Goal: Task Accomplishment & Management: Complete application form

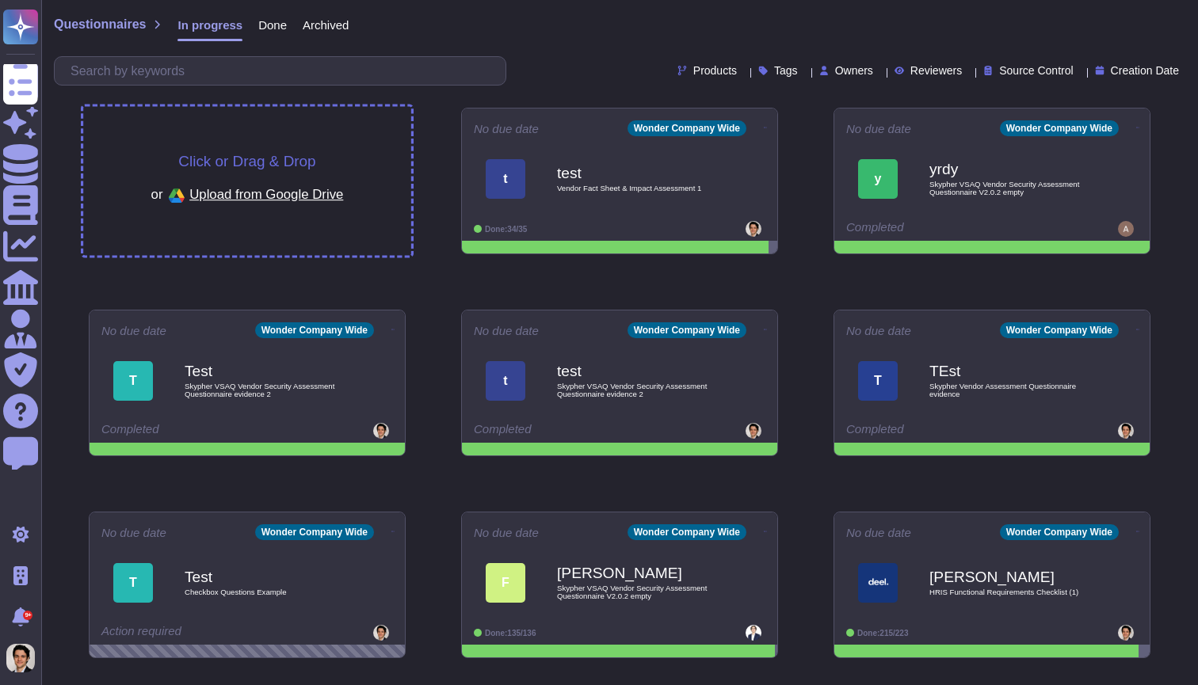
click at [362, 129] on div "Click or Drag & Drop or Upload from Google Drive" at bounding box center [247, 181] width 328 height 149
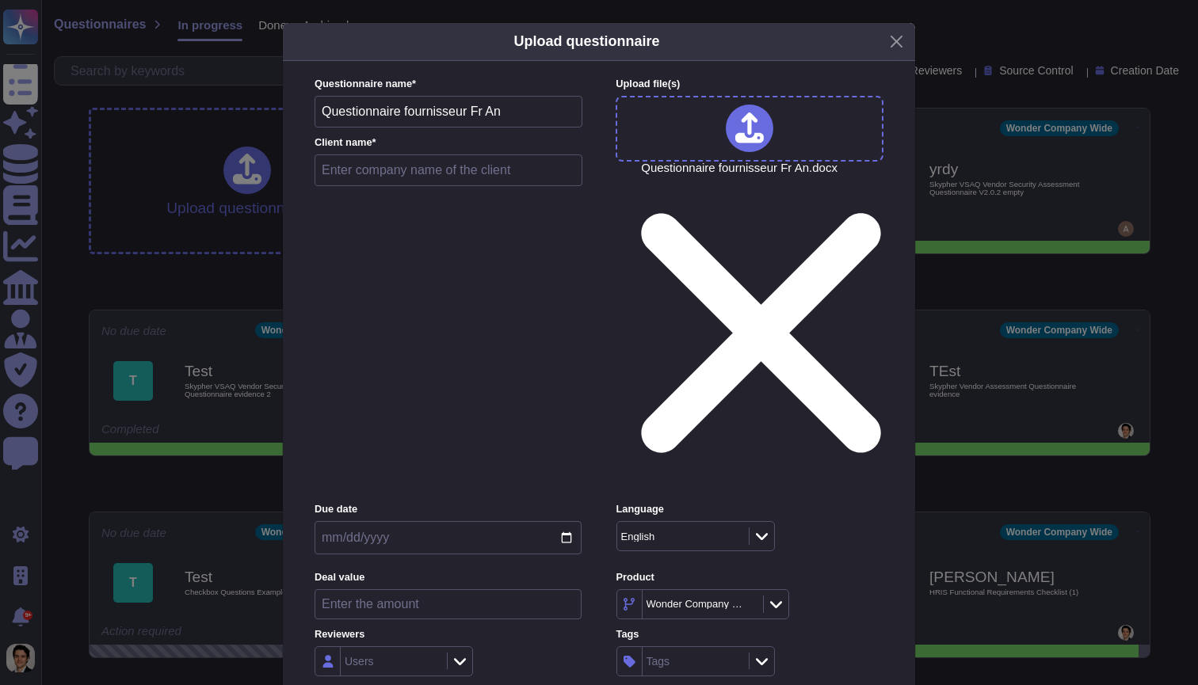
click at [660, 522] on div "English" at bounding box center [681, 536] width 128 height 29
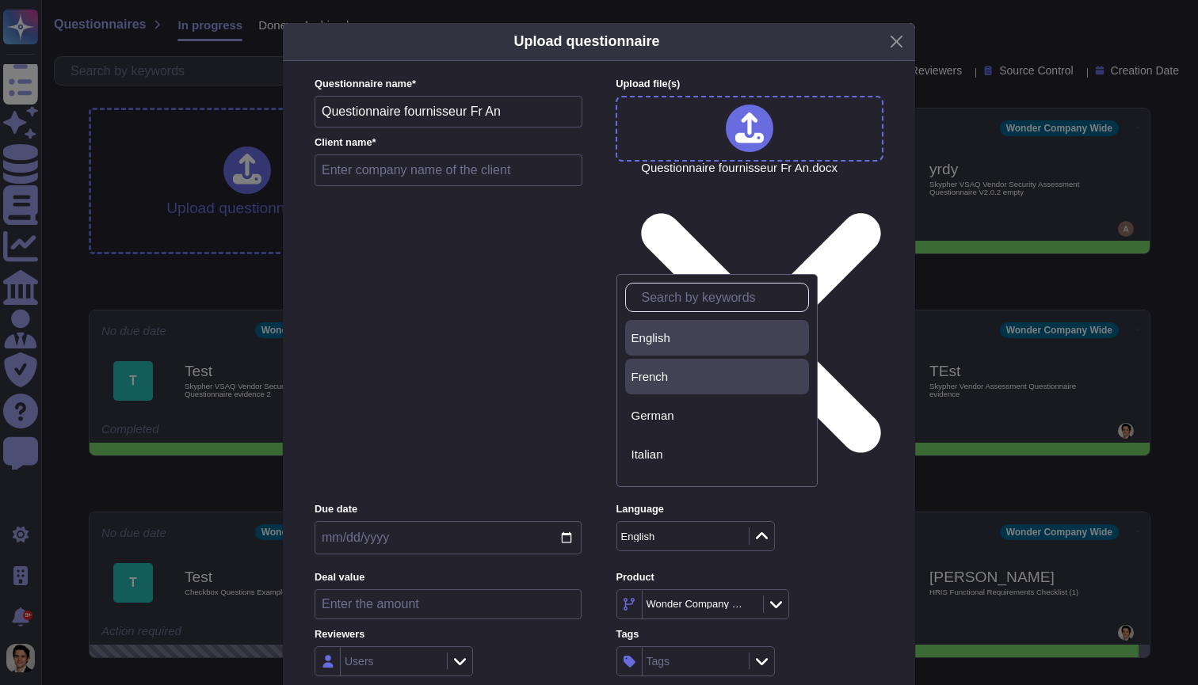
click at [661, 390] on div "French" at bounding box center [717, 377] width 184 height 36
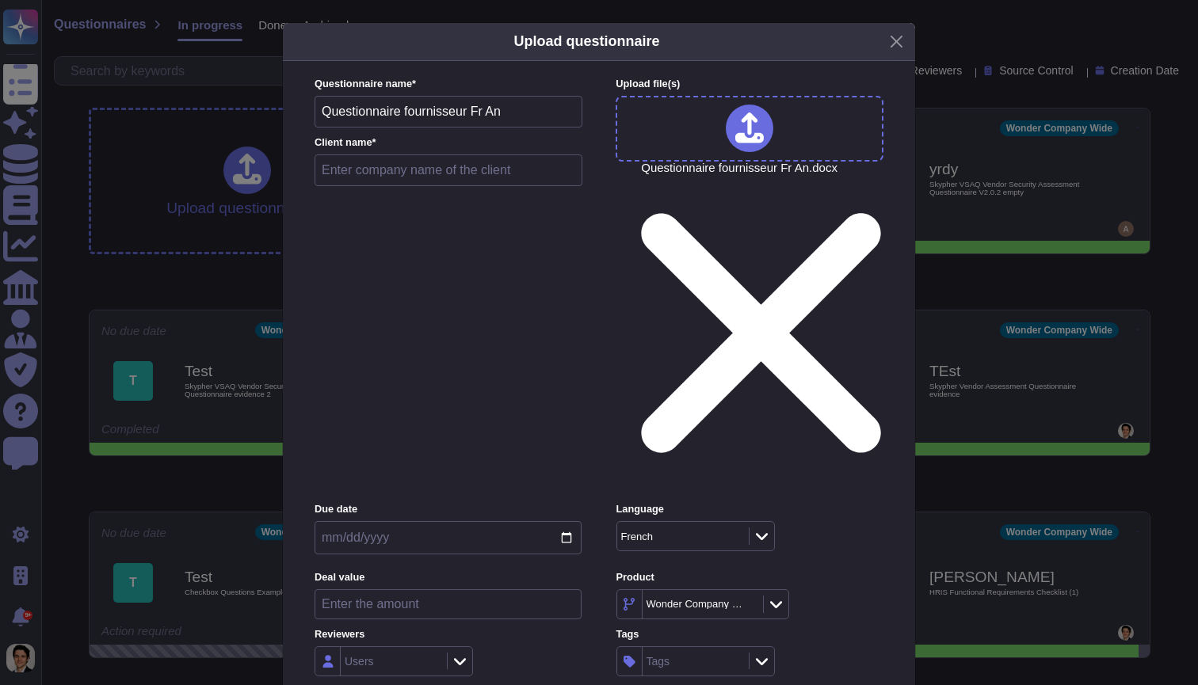
click at [409, 186] on input "text" at bounding box center [448, 170] width 268 height 32
type input "Test"
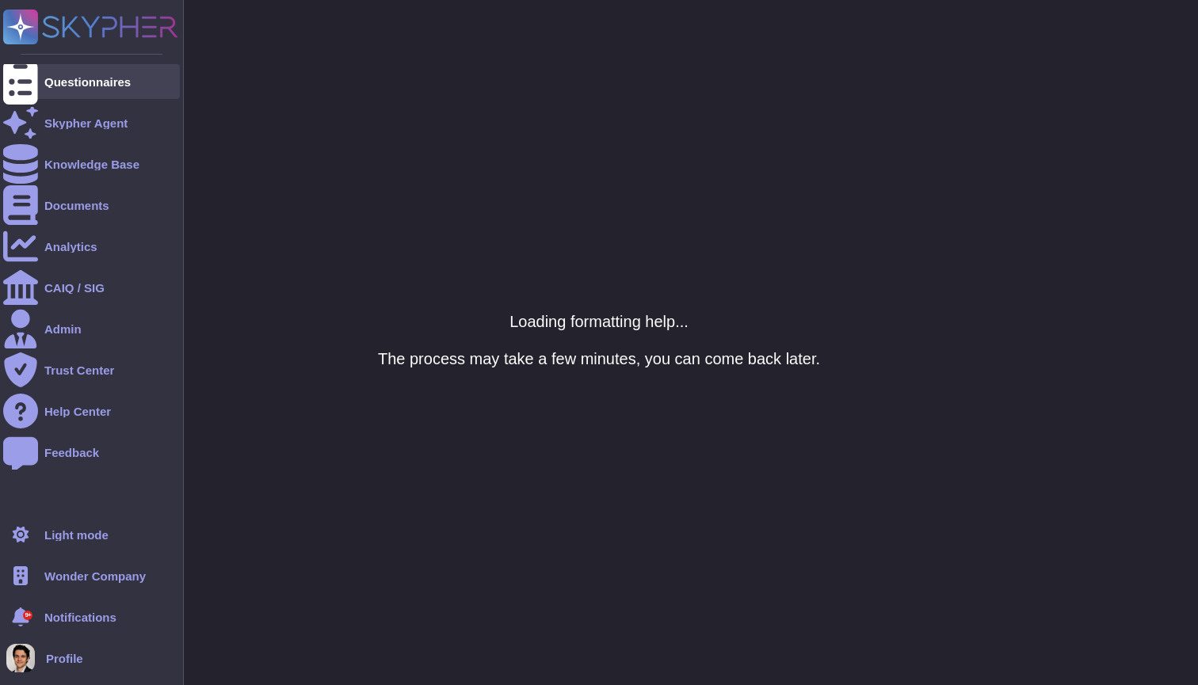
click at [90, 88] on div "Questionnaires" at bounding box center [91, 81] width 177 height 35
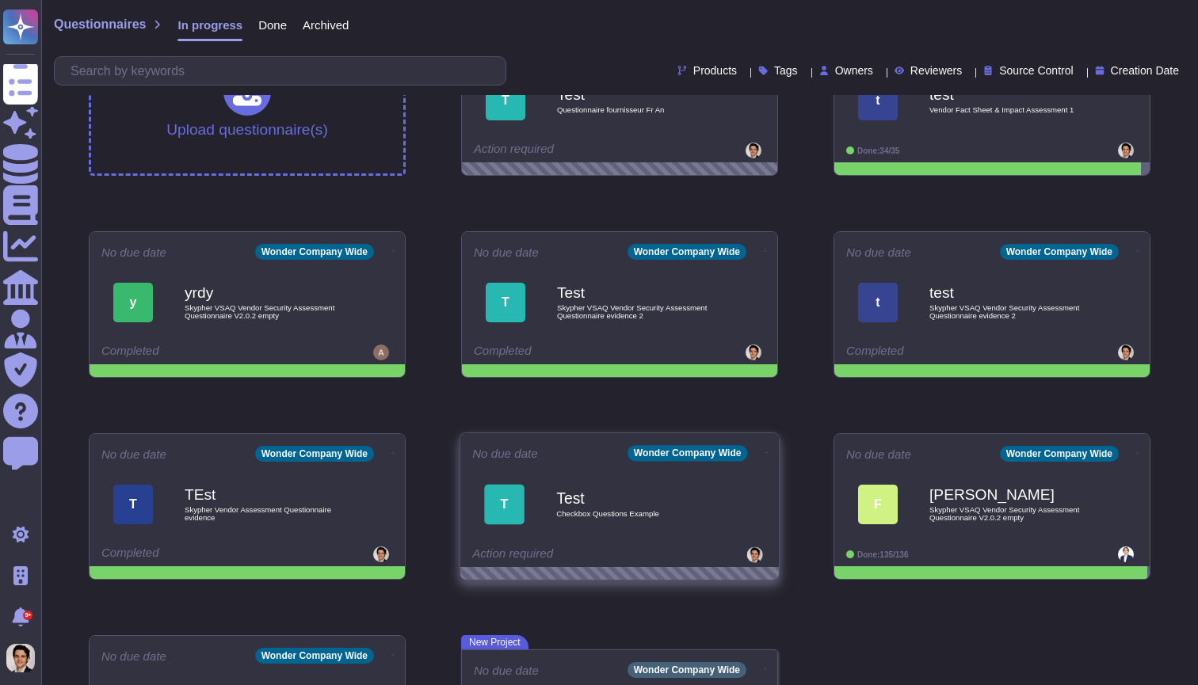
scroll to position [82, 0]
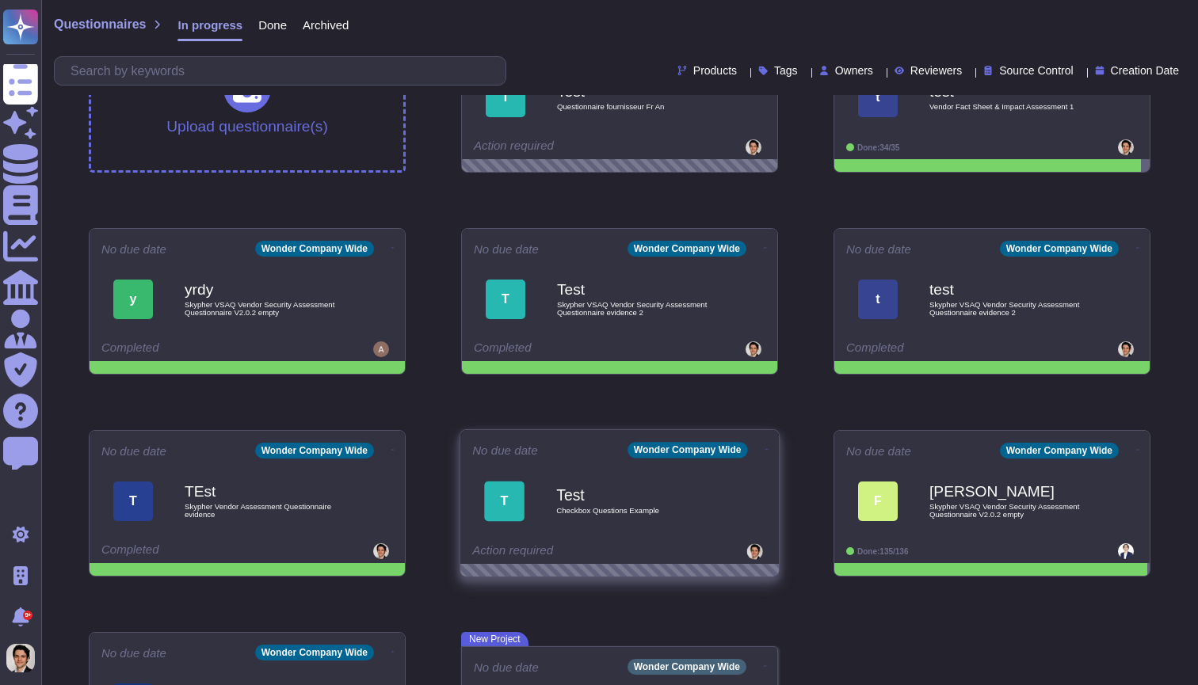
click at [655, 507] on span "Checkbox Questions Example" at bounding box center [636, 511] width 160 height 8
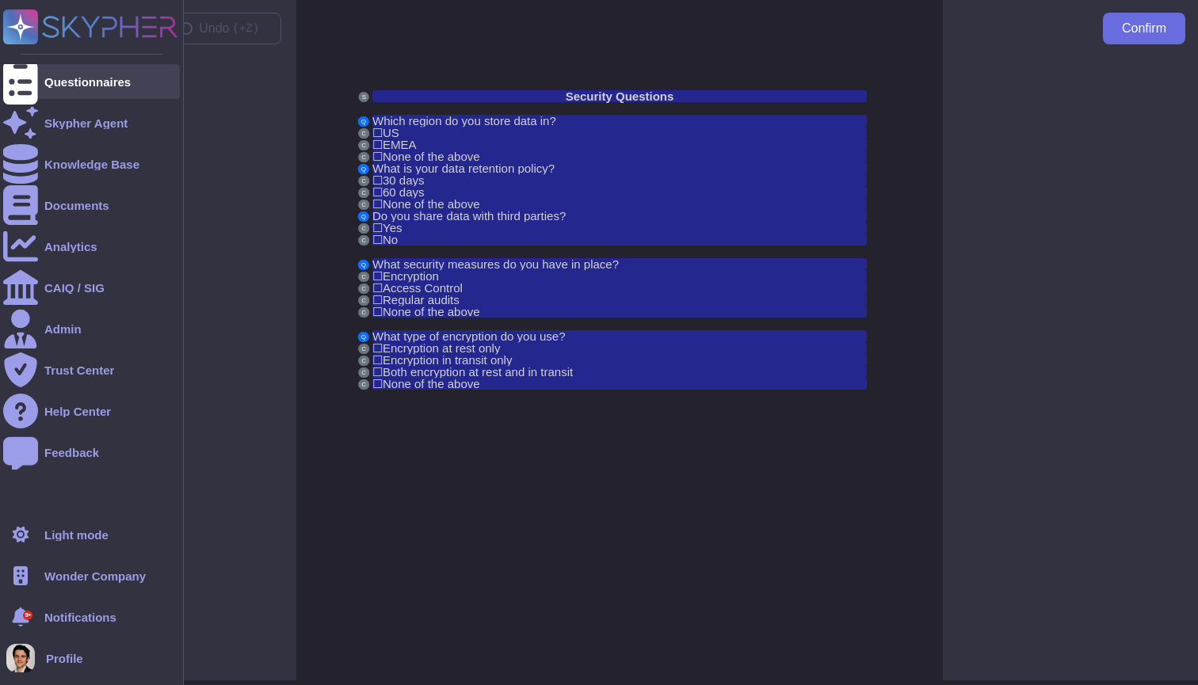
click at [39, 78] on div "Questionnaires" at bounding box center [91, 81] width 177 height 35
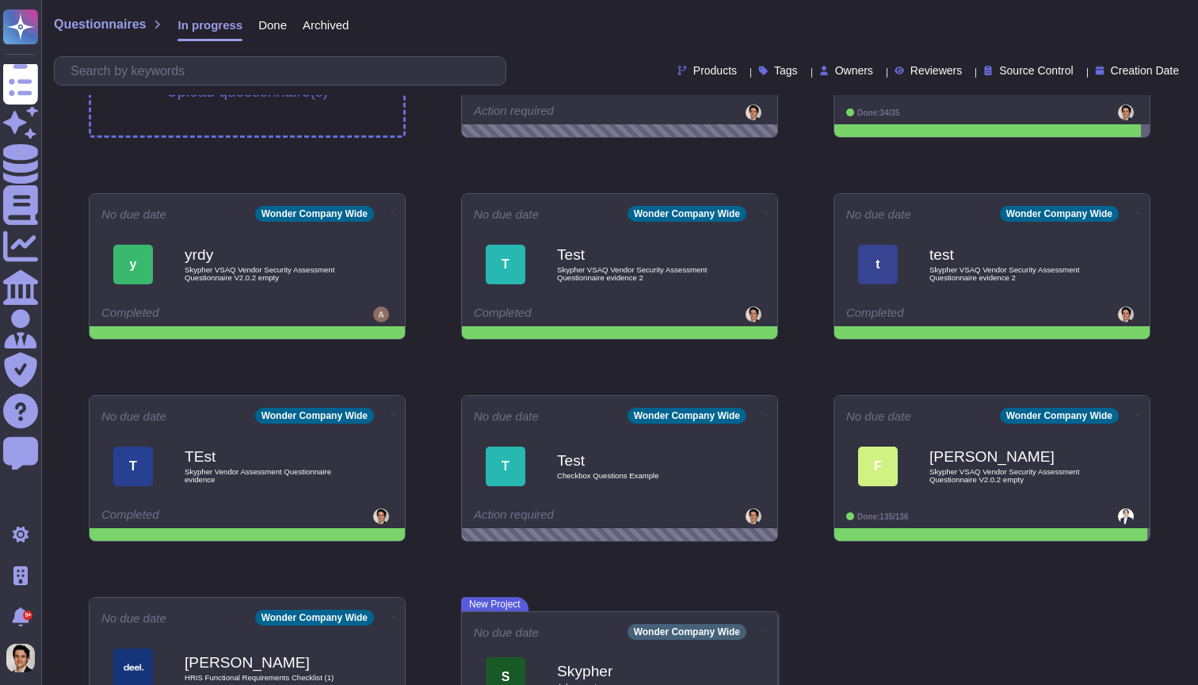
scroll to position [126, 0]
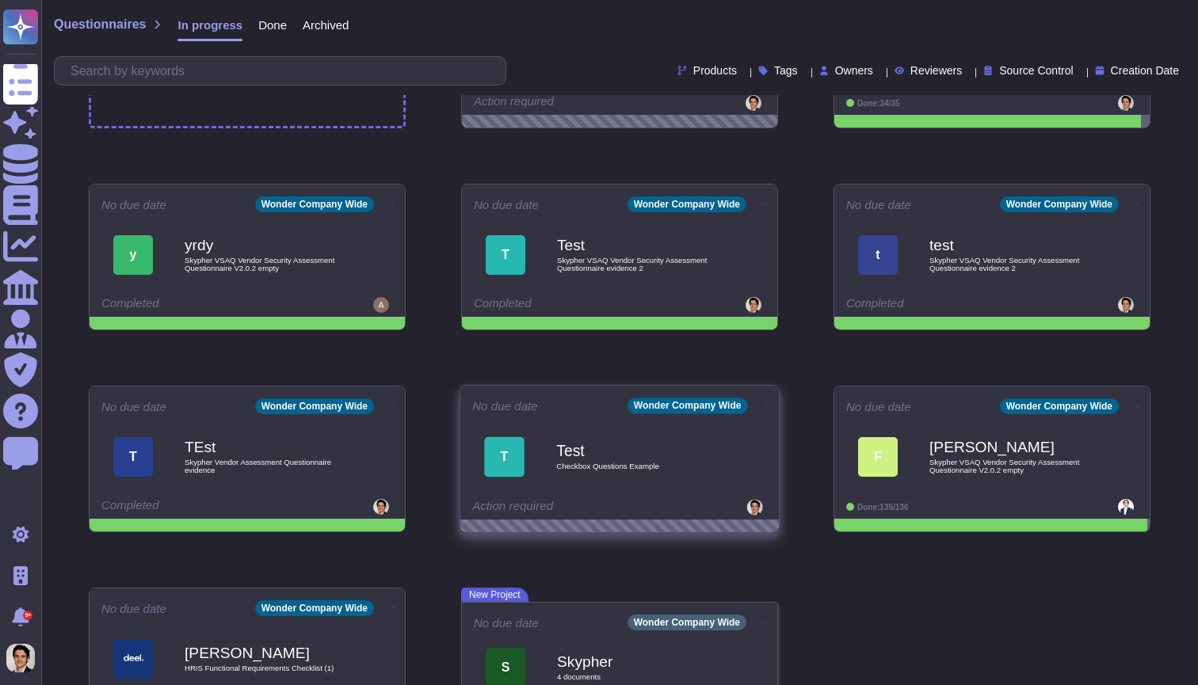
click at [604, 512] on div "Action required" at bounding box center [570, 508] width 196 height 16
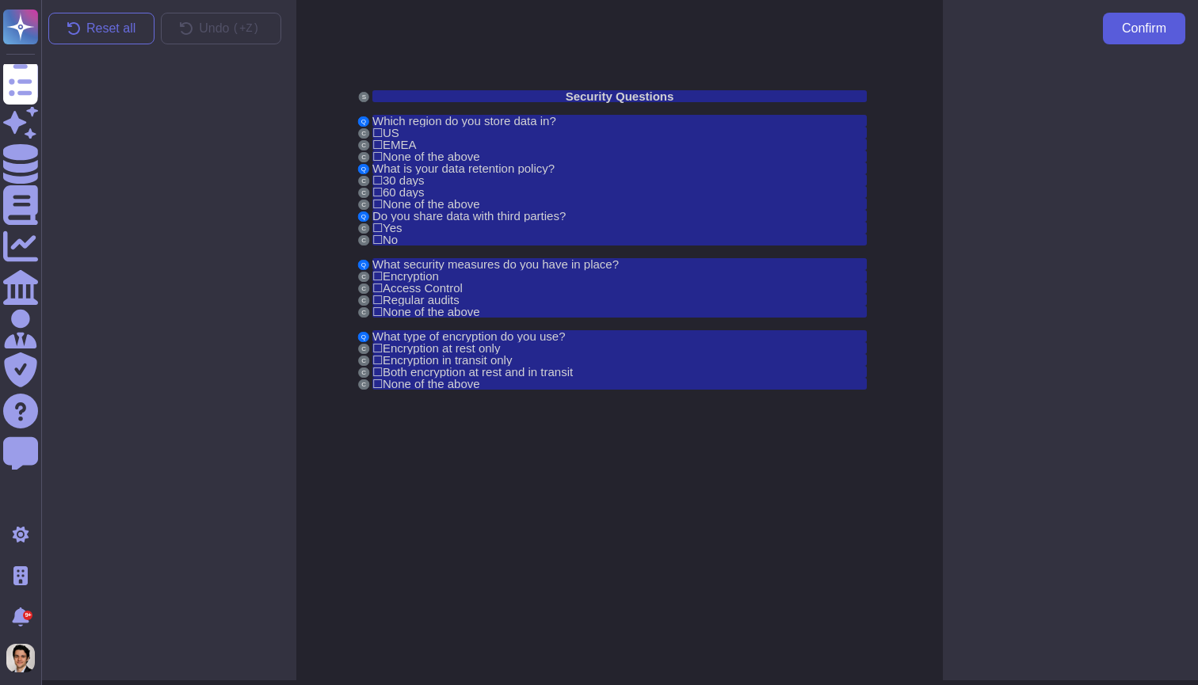
click at [1149, 32] on span "Confirm" at bounding box center [1144, 28] width 44 height 13
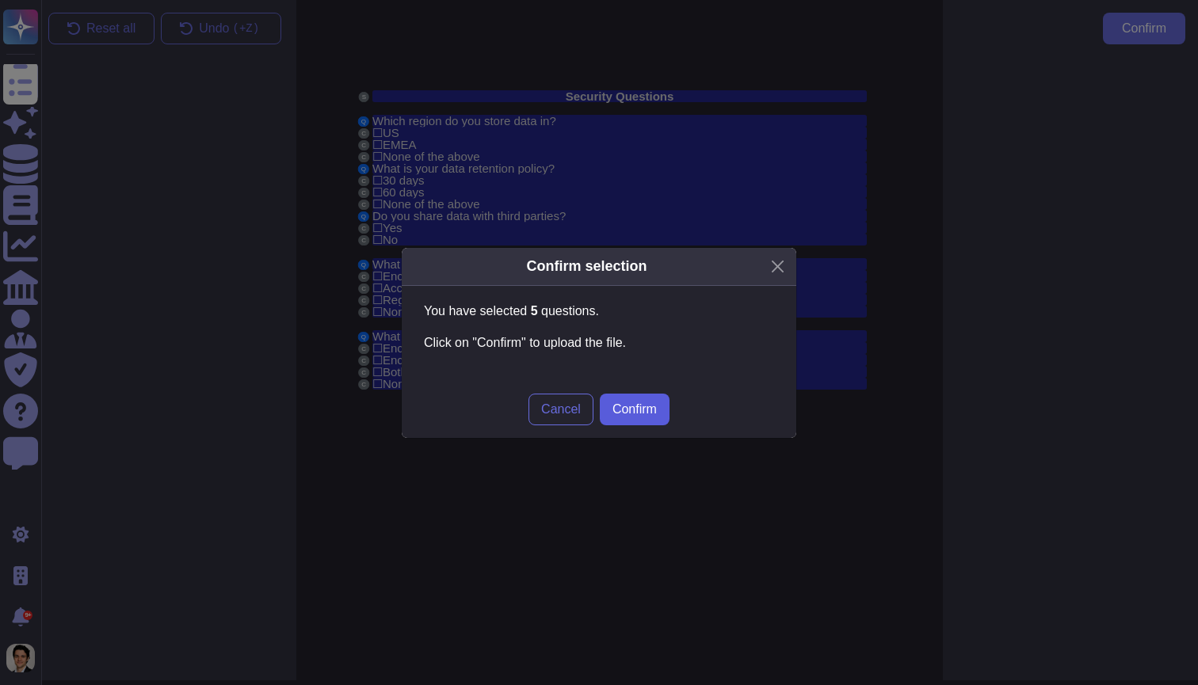
click at [627, 404] on span "Confirm" at bounding box center [634, 409] width 44 height 13
